Goal: Use online tool/utility: Utilize a website feature to perform a specific function

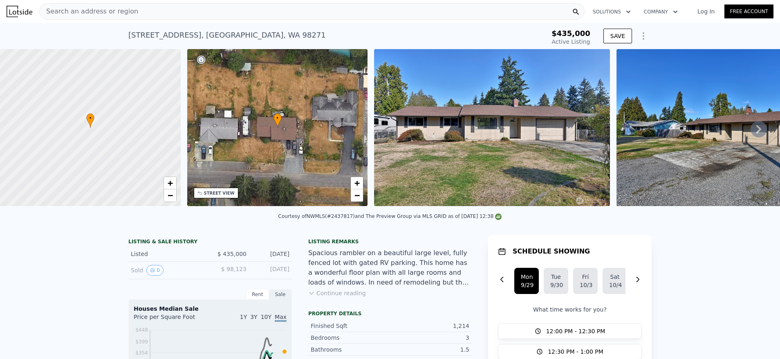
scroll to position [2193, 0]
click at [756, 135] on icon at bounding box center [758, 129] width 16 height 16
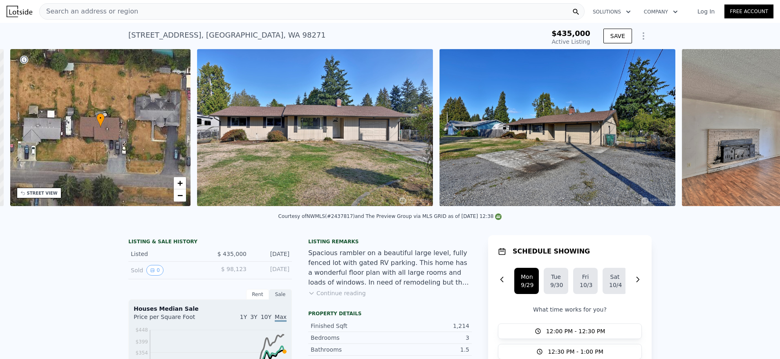
scroll to position [0, 190]
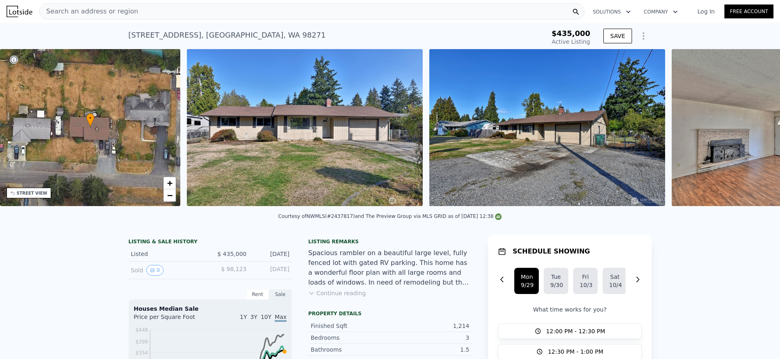
click at [756, 135] on img at bounding box center [789, 127] width 237 height 157
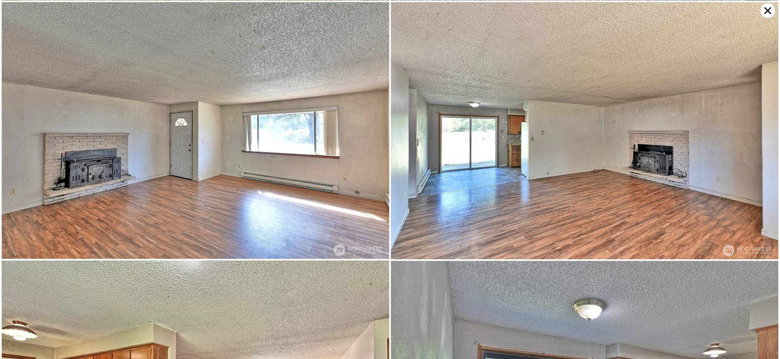
scroll to position [0, 0]
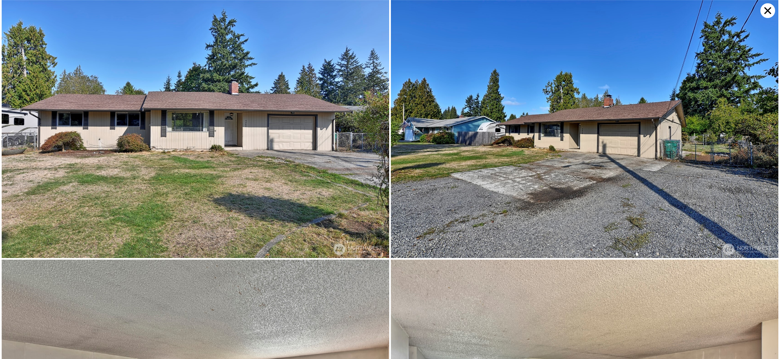
click at [769, 7] on icon at bounding box center [767, 10] width 15 height 15
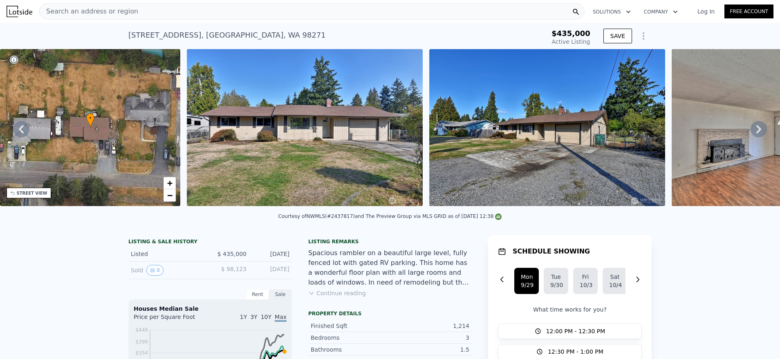
scroll to position [2, 0]
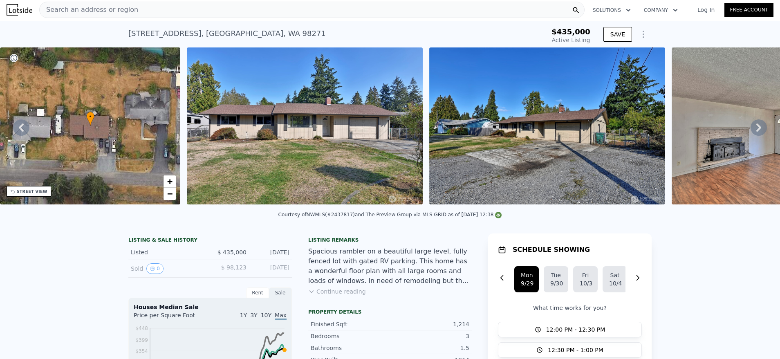
click at [750, 127] on icon at bounding box center [758, 127] width 16 height 16
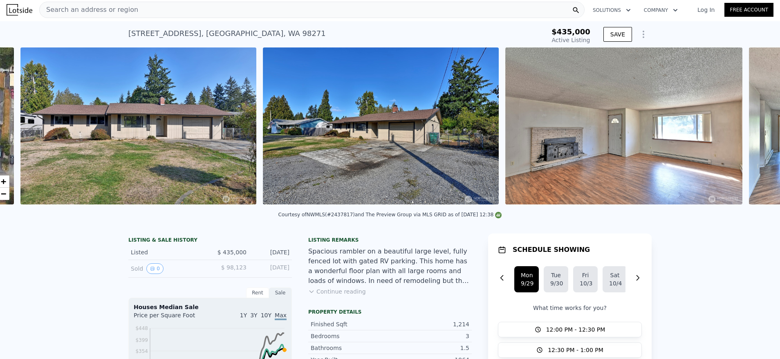
scroll to position [0, 374]
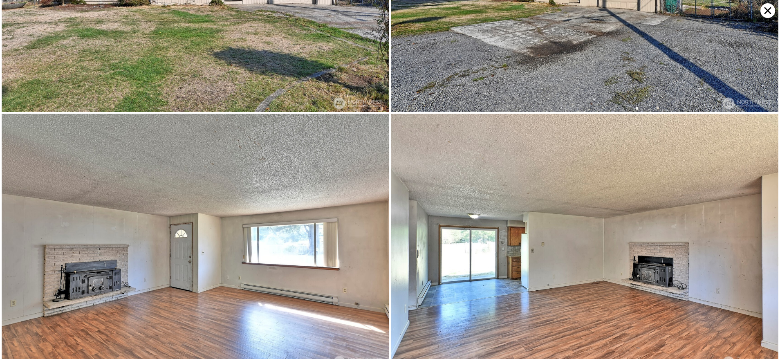
scroll to position [0, 0]
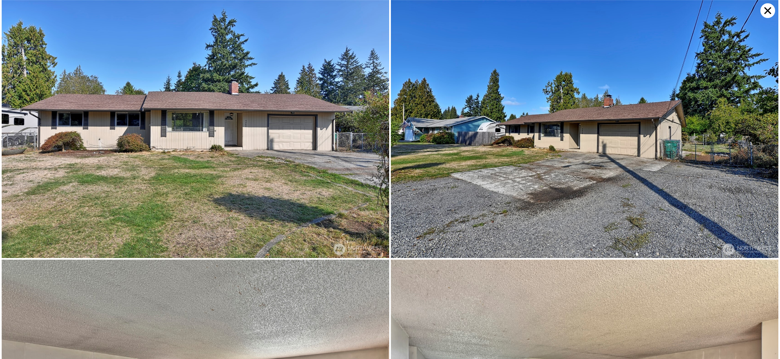
click at [763, 11] on icon at bounding box center [767, 10] width 15 height 15
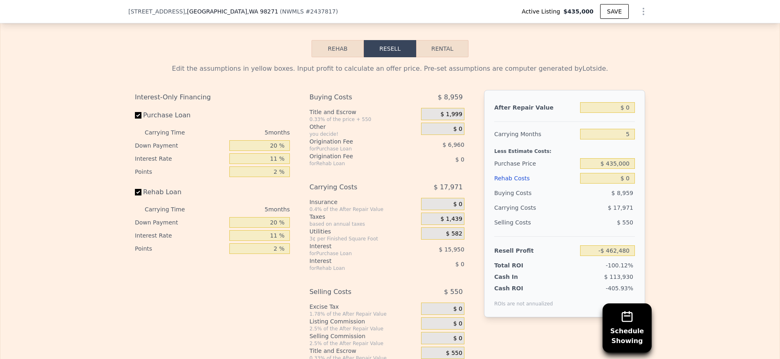
scroll to position [1144, 0]
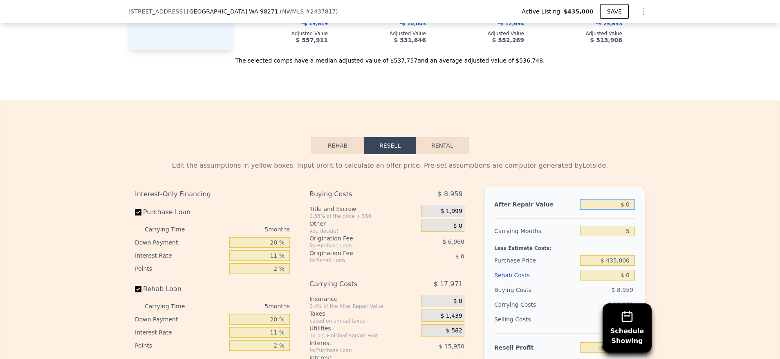
click at [615, 210] on input "$ 0" at bounding box center [607, 204] width 55 height 11
type textarea "$"
click at [615, 210] on input "$ 0" at bounding box center [607, 204] width 55 height 11
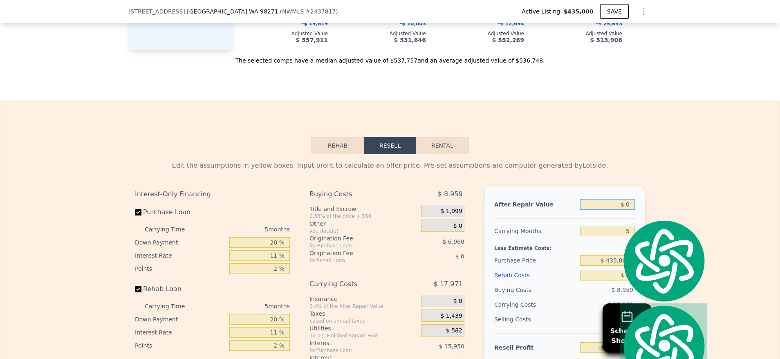
click at [615, 210] on input "$ 0" at bounding box center [607, 204] width 55 height 11
type input "$ 6"
type input "-$ 462,474"
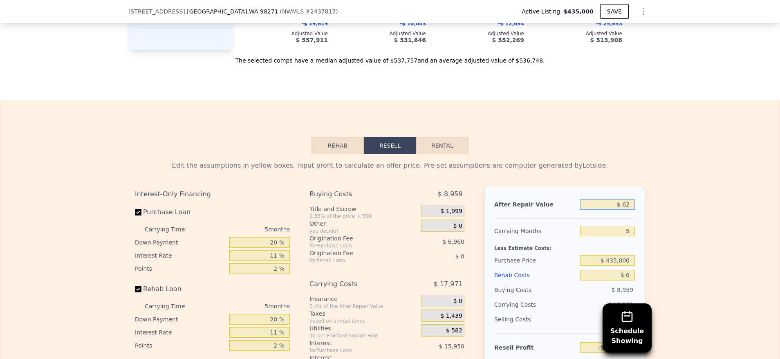
type input "$ 625"
type input "-$ 461,901"
type input "$ 625,000"
type input "$ 117,022"
type input "$ 625,000"
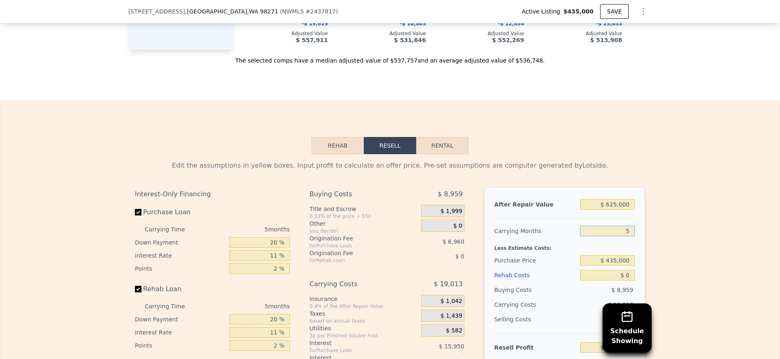
click at [620, 236] on input "5" at bounding box center [607, 231] width 55 height 11
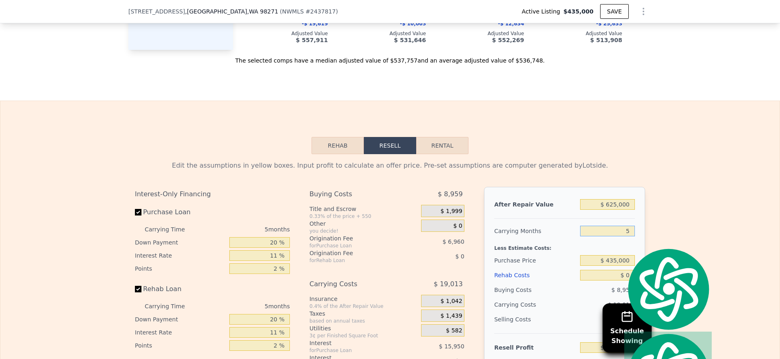
type input "3"
type input "$ 124,628"
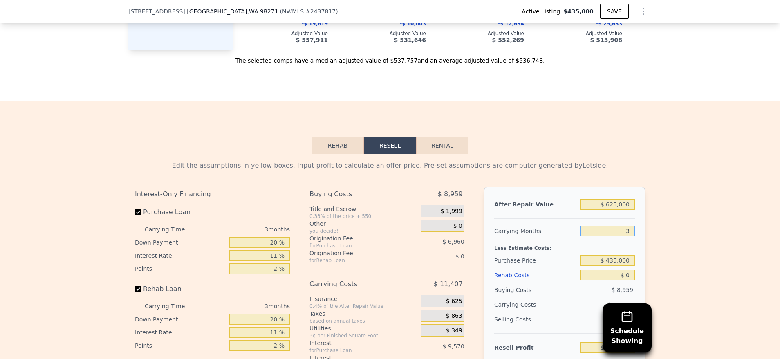
type input "3"
click at [271, 248] on input "20 %" at bounding box center [259, 242] width 60 height 11
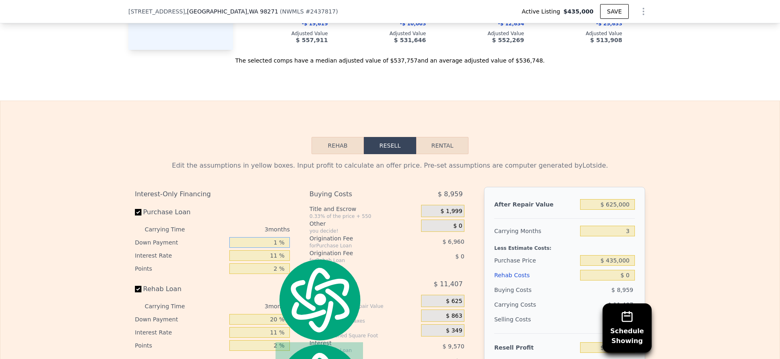
type input "15 %"
type input "$ 123,596"
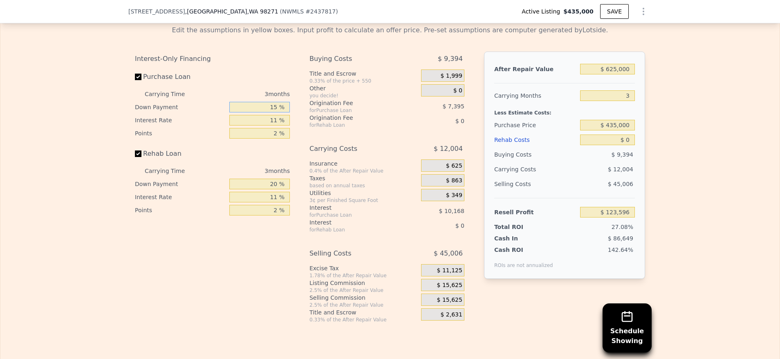
scroll to position [1242, 0]
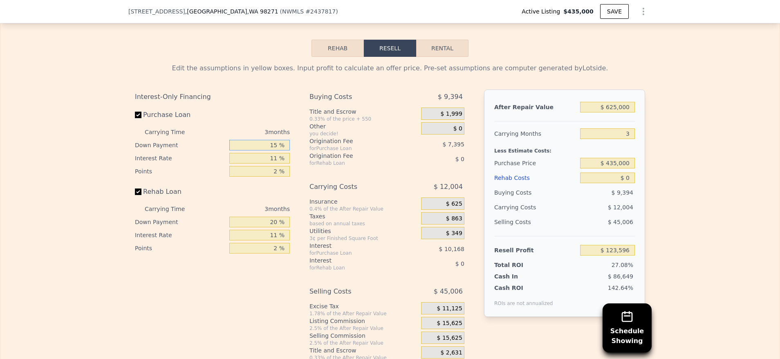
type input "15 %"
click at [139, 199] on label "Rehab Loan" at bounding box center [180, 191] width 91 height 15
click at [139, 195] on input "Rehab Loan" at bounding box center [138, 191] width 7 height 7
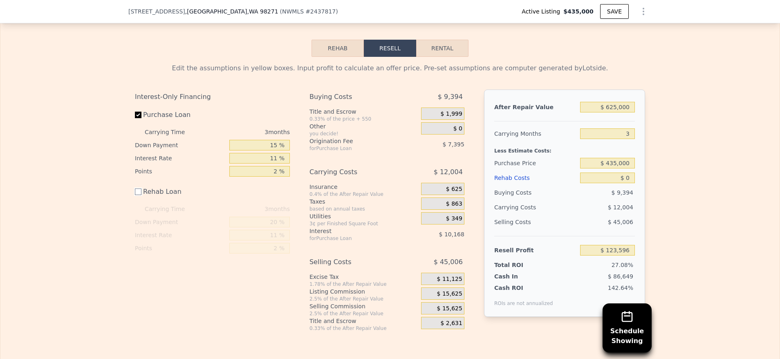
click at [138, 195] on input "Rehab Loan" at bounding box center [138, 191] width 7 height 7
checkbox input "true"
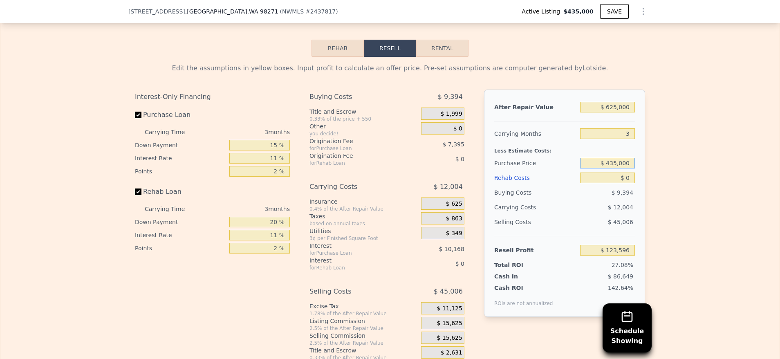
click at [621, 168] on input "$ 435,000" at bounding box center [607, 163] width 55 height 11
type input "$ 425,000"
click at [656, 177] on div "Edit the assumptions in yellow boxes. Input profit to calculate an offer price.…" at bounding box center [389, 209] width 779 height 304
type input "$ 134,034"
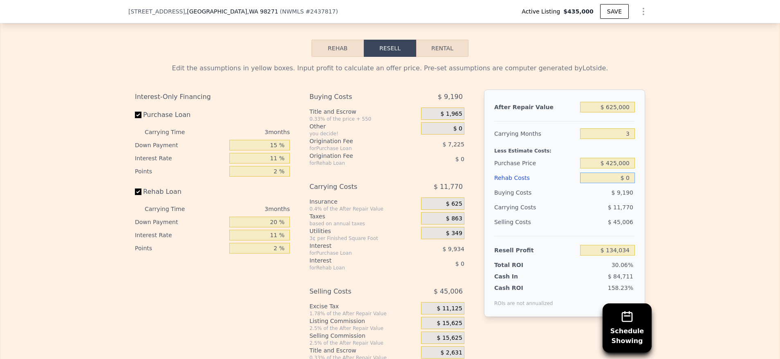
click at [622, 183] on input "$ 0" at bounding box center [607, 177] width 55 height 11
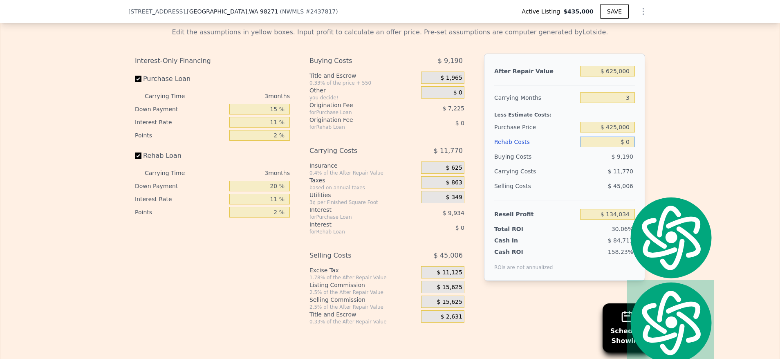
scroll to position [1293, 0]
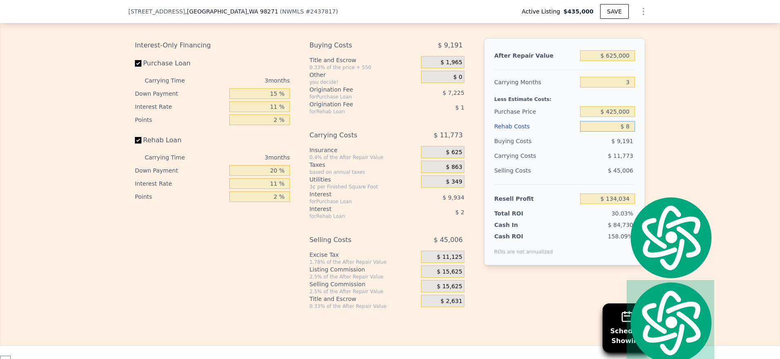
type input "$ 80"
type input "$ 133,950"
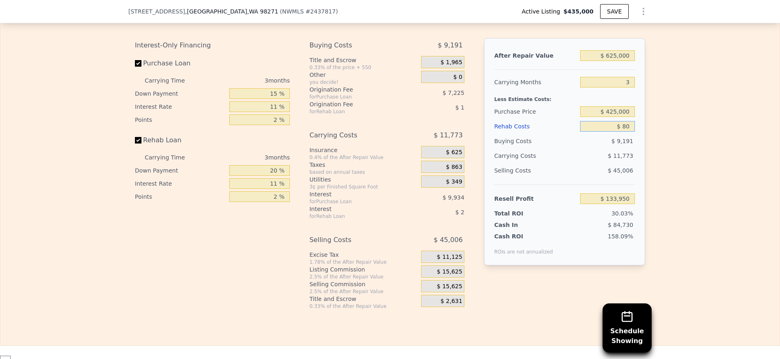
type input "$ 800"
type input "$ 133,203"
type input "$ 80,000"
type input "$ 50,993"
click at [682, 177] on div "Edit the assumptions in yellow boxes. Input profit to calculate an offer price.…" at bounding box center [389, 157] width 779 height 304
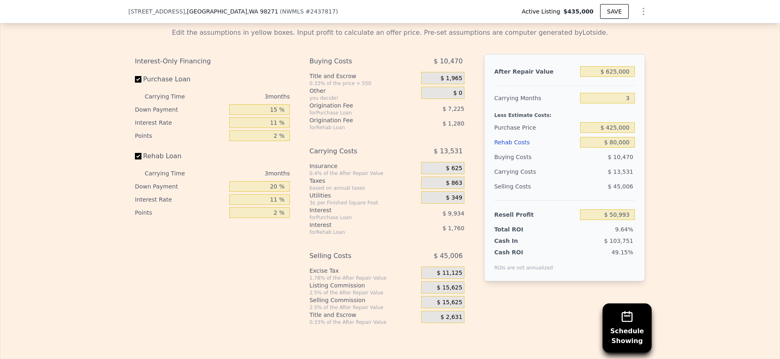
scroll to position [1276, 0]
click at [620, 148] on input "$ 80,000" at bounding box center [607, 143] width 55 height 11
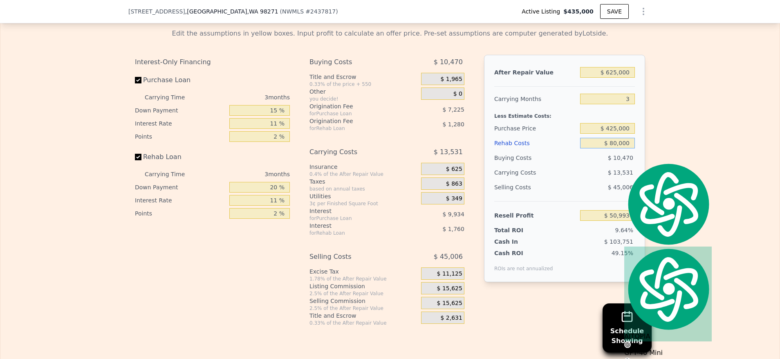
type input "$ 7"
type input "$ 134,027"
type input "$ 7,000"
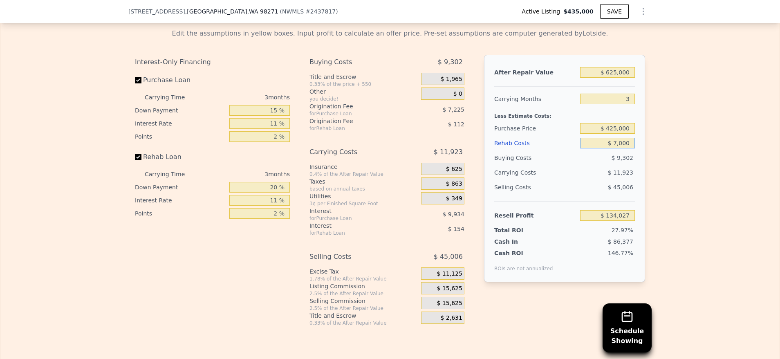
type input "$ 126,769"
type input "$ 70,000"
type input "$ 61,375"
type input "$ 70,000"
click at [667, 173] on div "Edit the assumptions in yellow boxes. Input profit to calculate an offer price.…" at bounding box center [389, 174] width 779 height 304
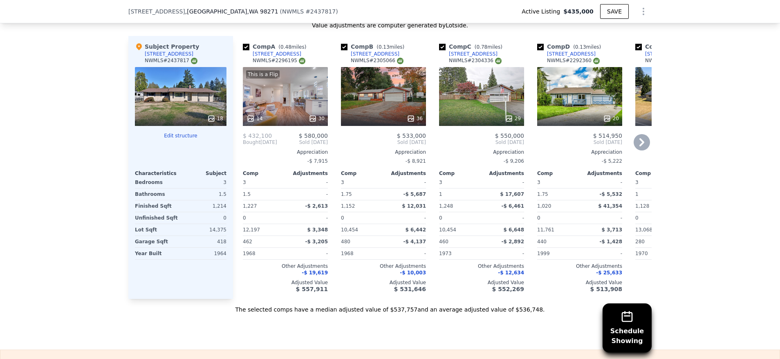
scroll to position [899, 0]
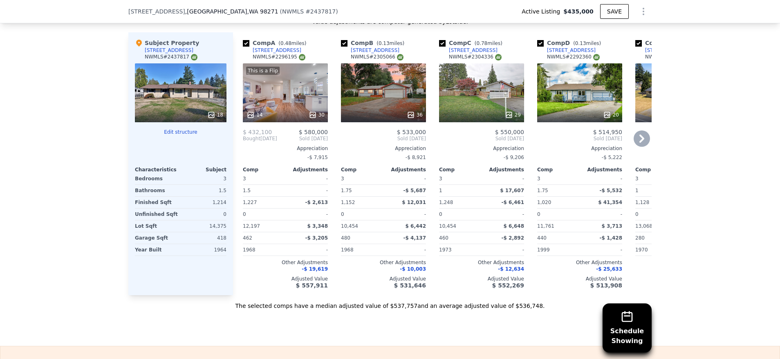
click at [274, 93] on div "This is a Flip 14 30" at bounding box center [285, 92] width 85 height 59
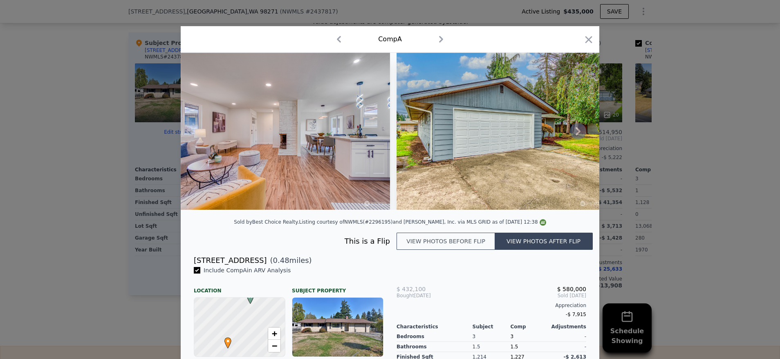
click at [575, 135] on icon at bounding box center [577, 131] width 5 height 8
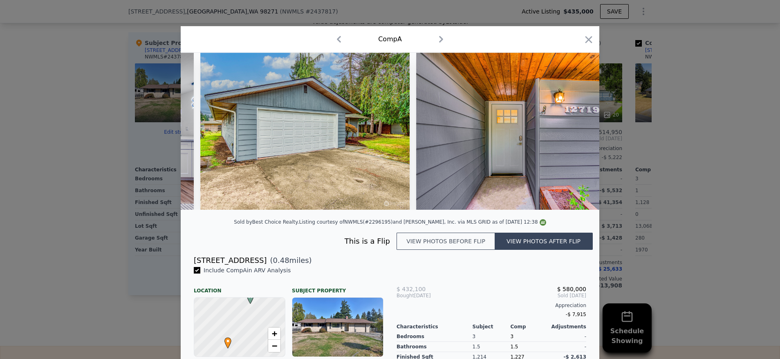
click at [575, 135] on img at bounding box center [520, 131] width 209 height 157
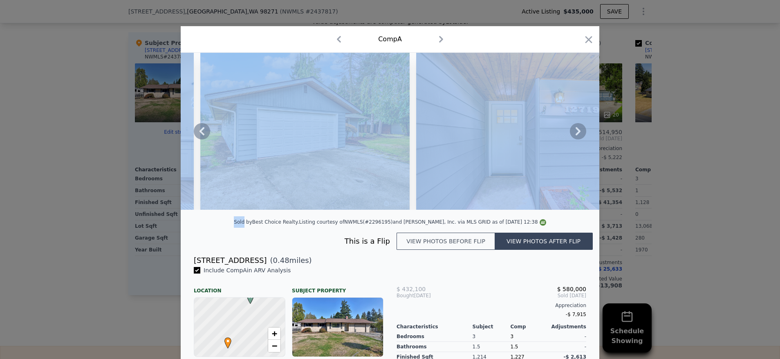
click at [575, 135] on icon at bounding box center [577, 131] width 5 height 8
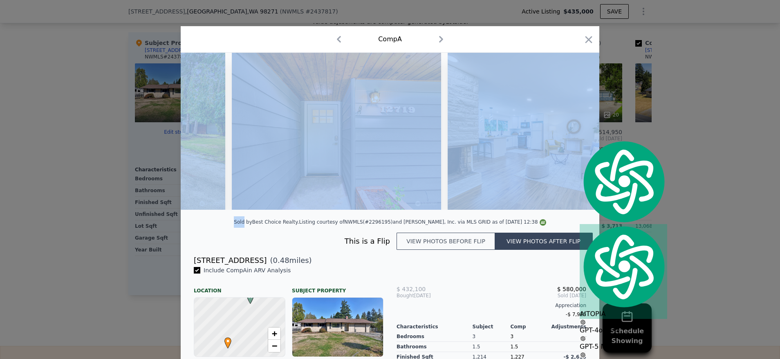
scroll to position [0, 392]
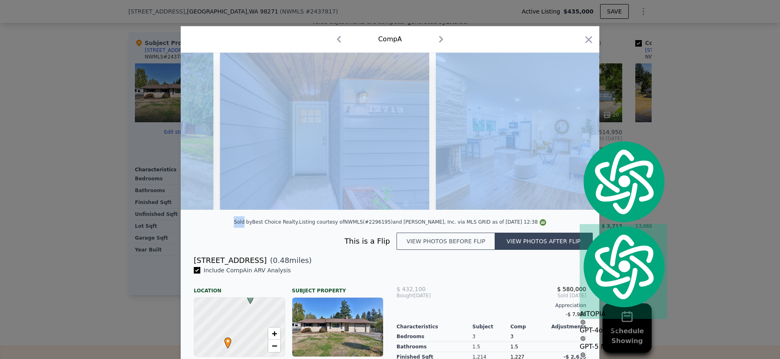
click at [575, 135] on img at bounding box center [540, 131] width 209 height 157
click at [575, 134] on icon at bounding box center [577, 131] width 5 height 8
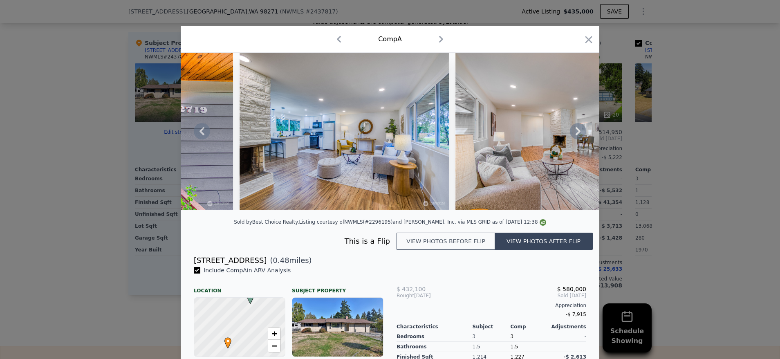
click at [576, 129] on icon at bounding box center [578, 131] width 16 height 16
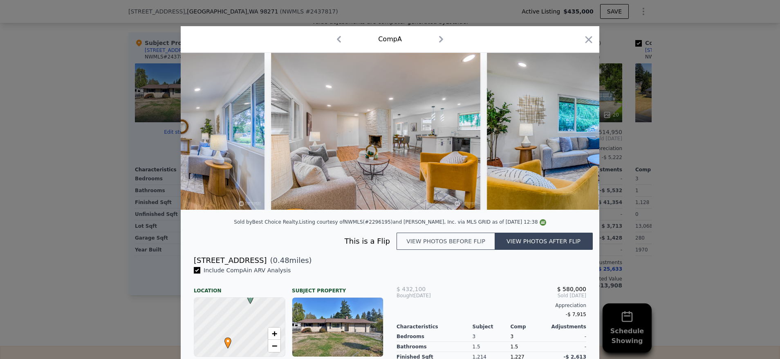
scroll to position [0, 784]
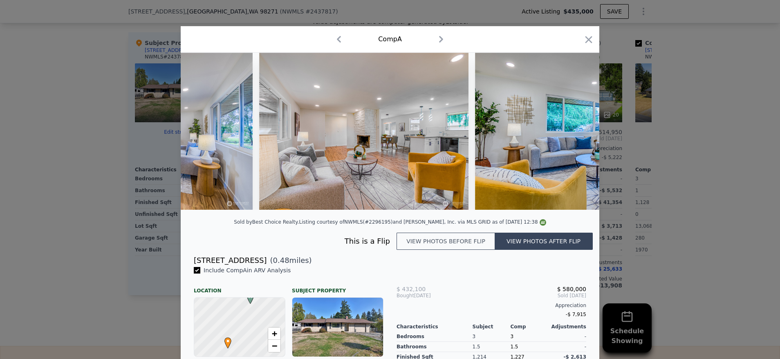
click at [575, 129] on img at bounding box center [579, 131] width 209 height 157
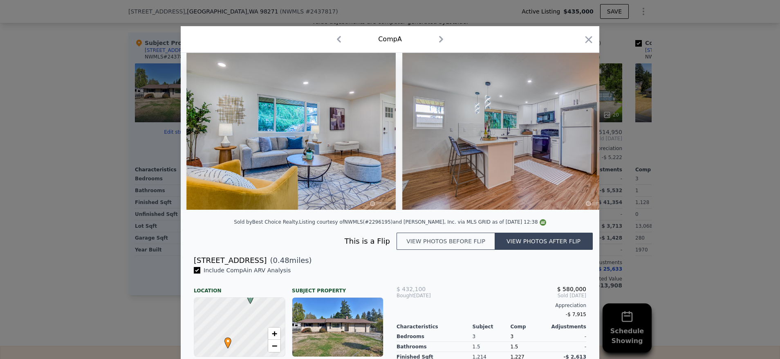
scroll to position [0, 1086]
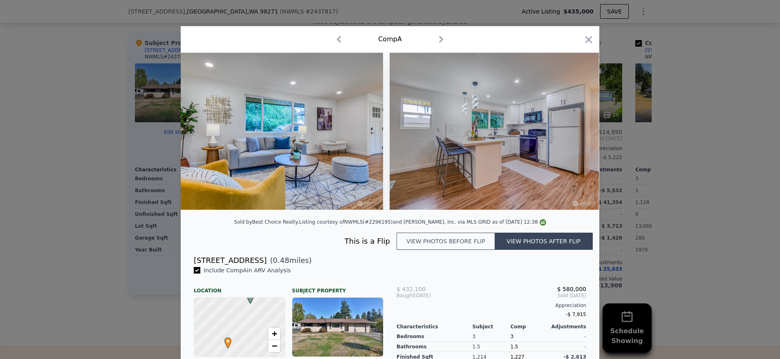
click at [710, 154] on div at bounding box center [390, 179] width 780 height 359
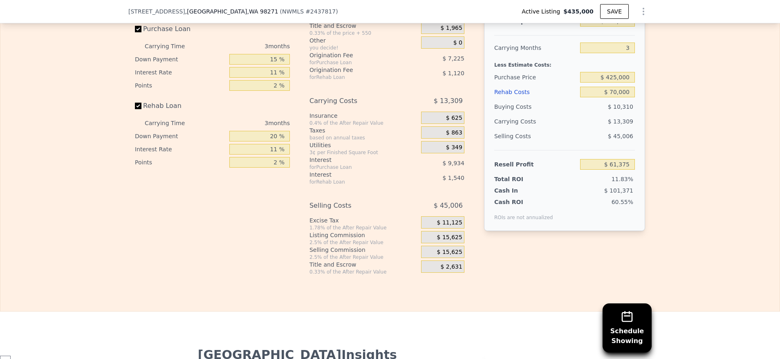
scroll to position [1329, 0]
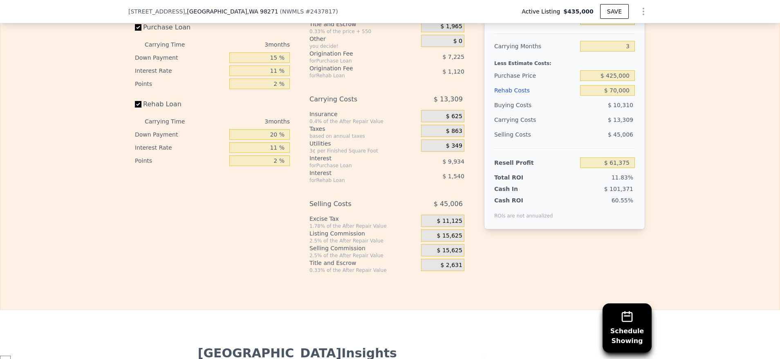
click at [442, 256] on div "$ 15,625" at bounding box center [442, 250] width 43 height 12
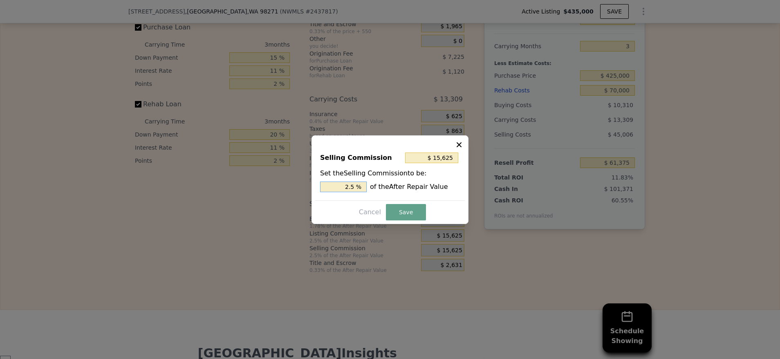
click at [348, 188] on input "2.5 %" at bounding box center [343, 186] width 47 height 11
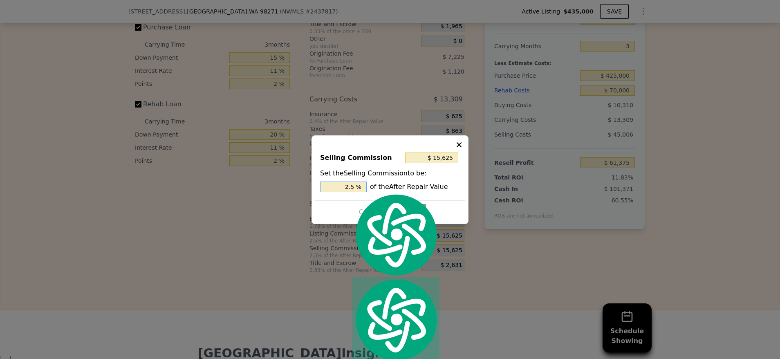
type input "$ 6,250"
type input "1. %"
type input "$ 9,375"
type input "1.5 %"
type input "$ 9,625"
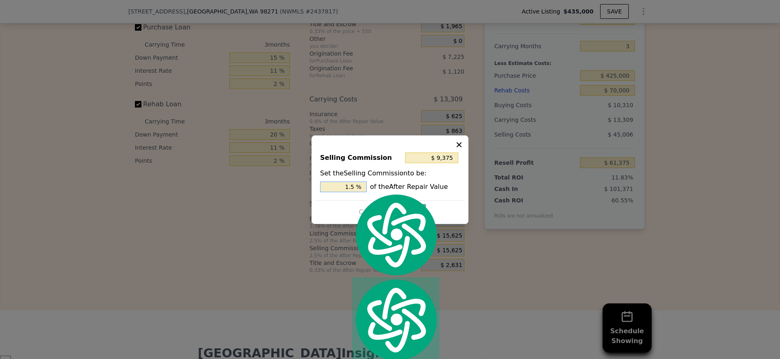
type input "1.54 %"
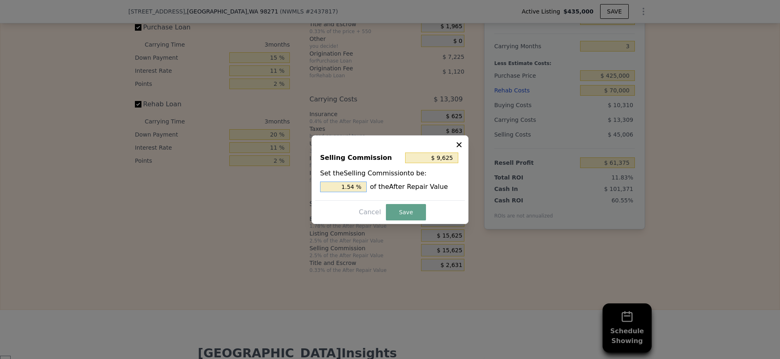
type input "$ 9,375"
type input "1.5 %"
click at [397, 215] on button "Save" at bounding box center [406, 212] width 40 height 16
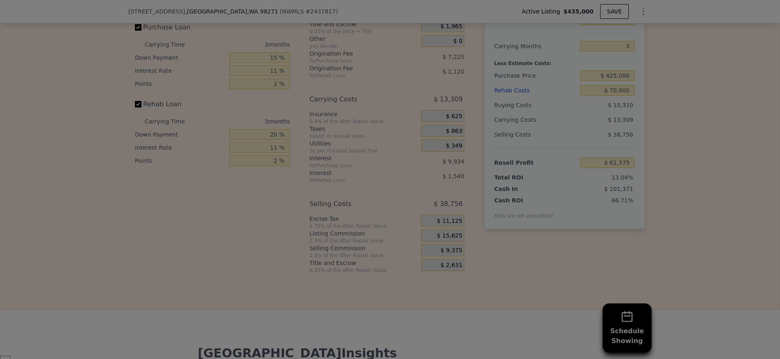
type input "$ 67,625"
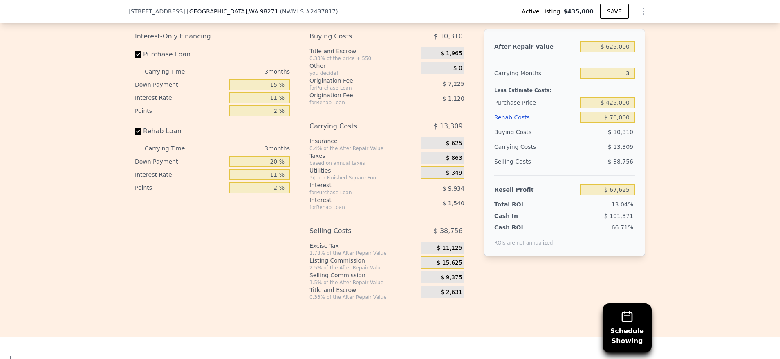
scroll to position [1226, 0]
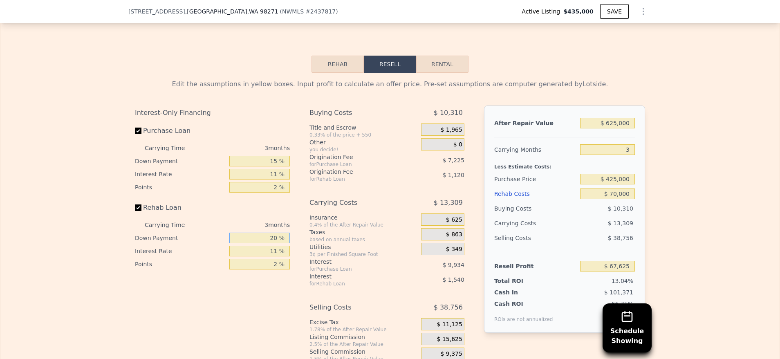
click at [252, 243] on input "20 %" at bounding box center [259, 237] width 60 height 11
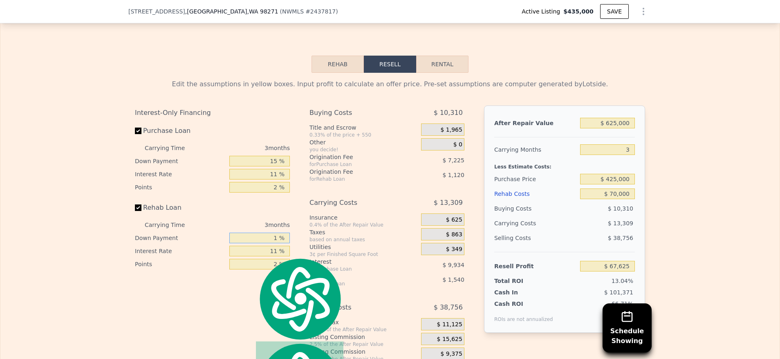
type input "15 %"
type input "$ 67,459"
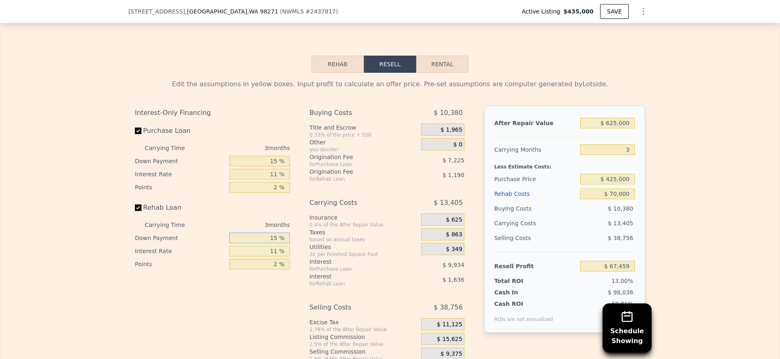
type input "15 %"
click at [316, 221] on div "Insurance" at bounding box center [363, 217] width 108 height 8
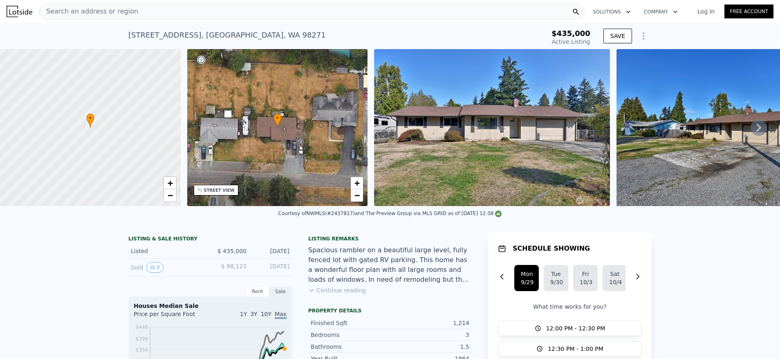
scroll to position [2193, 0]
